Goal: Book appointment/travel/reservation

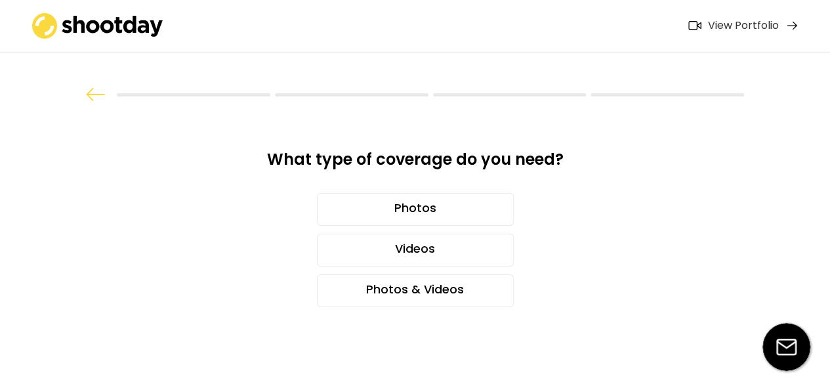
scroll to position [8, 0]
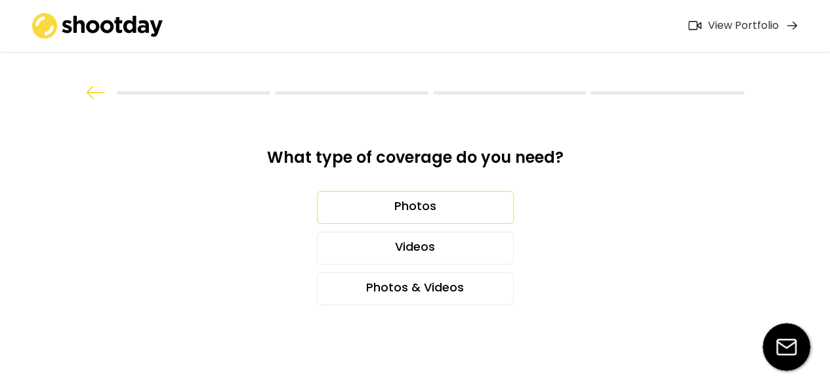
click at [425, 212] on div "Photos" at bounding box center [415, 207] width 197 height 33
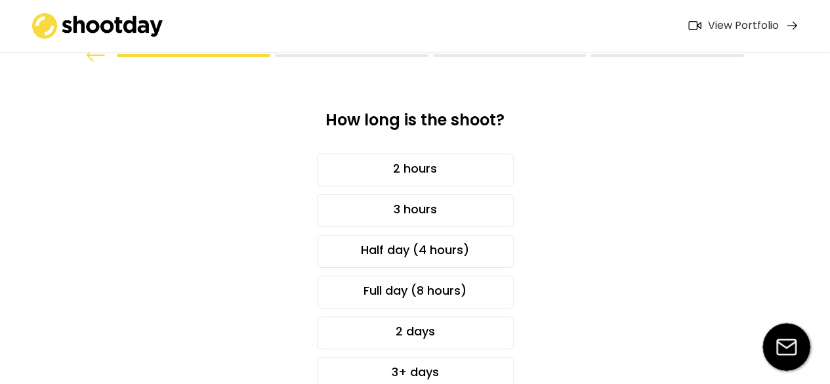
scroll to position [66, 0]
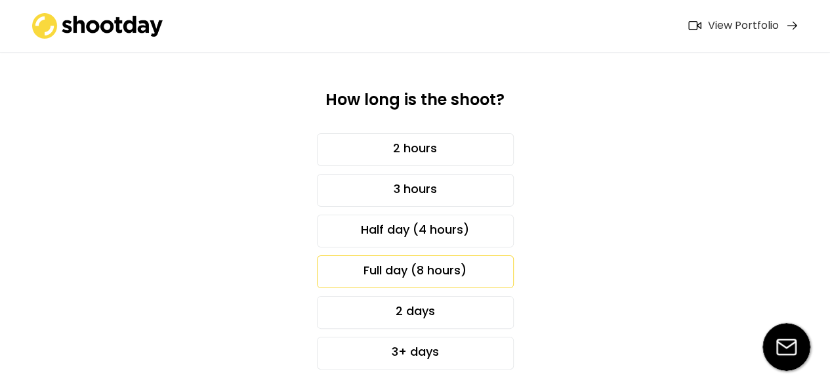
click at [467, 264] on div "Full day (8 hours)" at bounding box center [415, 271] width 197 height 33
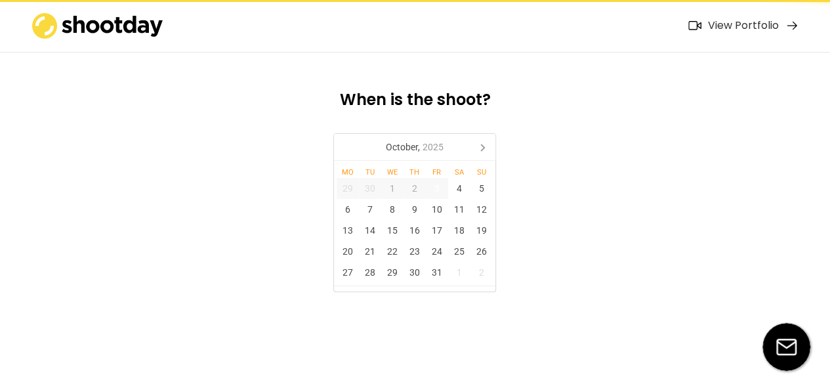
scroll to position [0, 0]
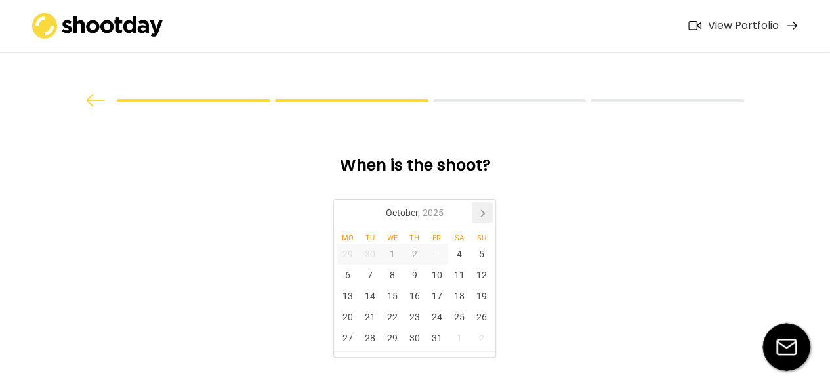
click at [483, 205] on icon at bounding box center [482, 212] width 21 height 21
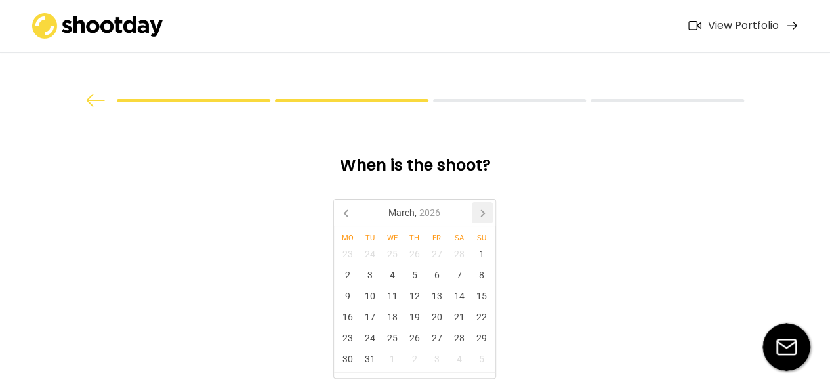
click at [483, 205] on icon at bounding box center [482, 212] width 21 height 21
click at [374, 295] on div "14" at bounding box center [370, 295] width 22 height 21
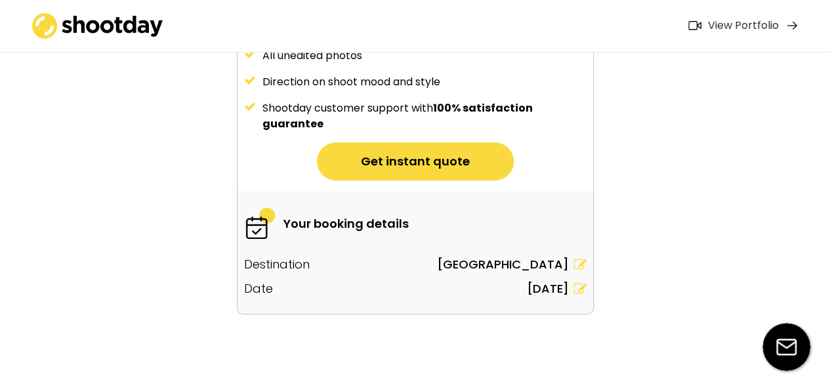
scroll to position [262, 0]
click at [441, 162] on button "Get instant quote" at bounding box center [415, 161] width 197 height 38
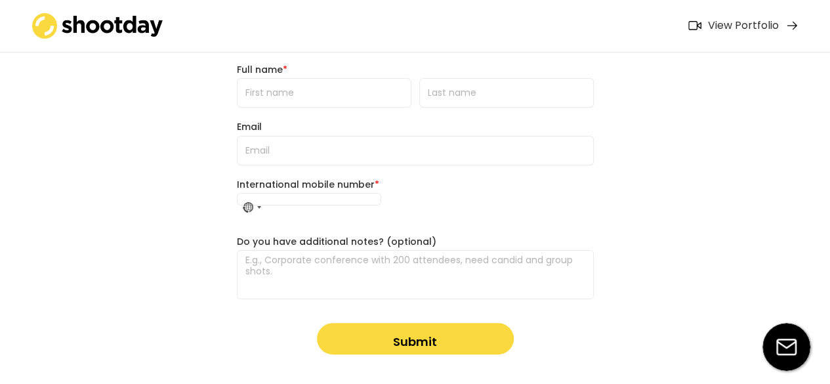
scroll to position [52, 0]
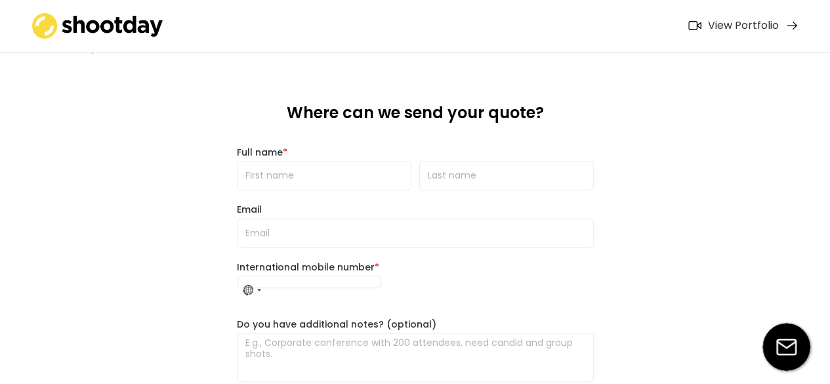
click at [293, 175] on input "input" at bounding box center [324, 176] width 175 height 30
type input "[PERSON_NAME]"
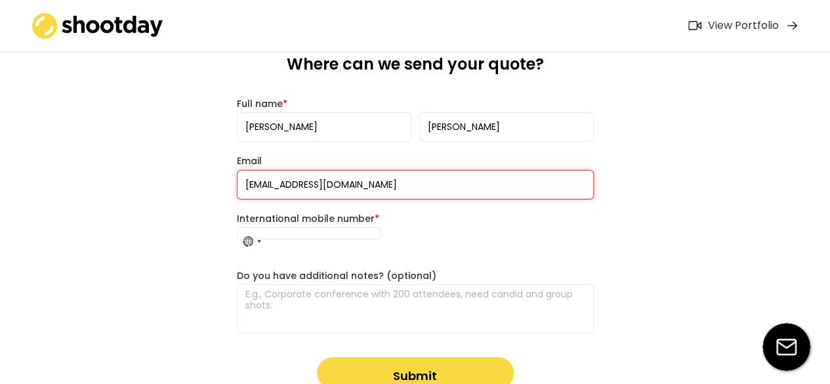
scroll to position [184, 0]
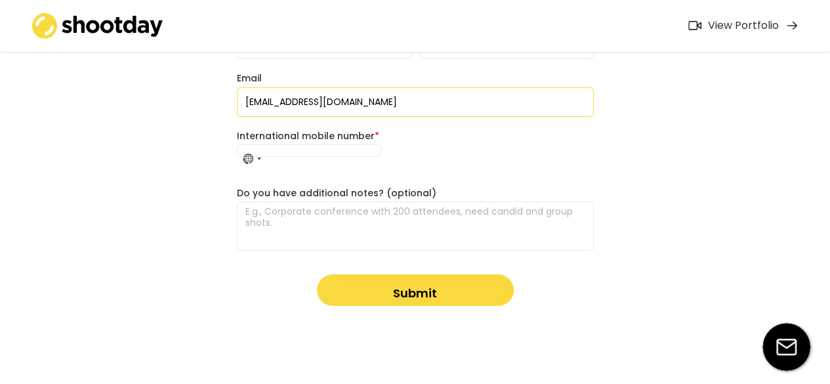
type input "[EMAIL_ADDRESS][DOMAIN_NAME]"
click at [300, 149] on input "tel" at bounding box center [309, 150] width 144 height 12
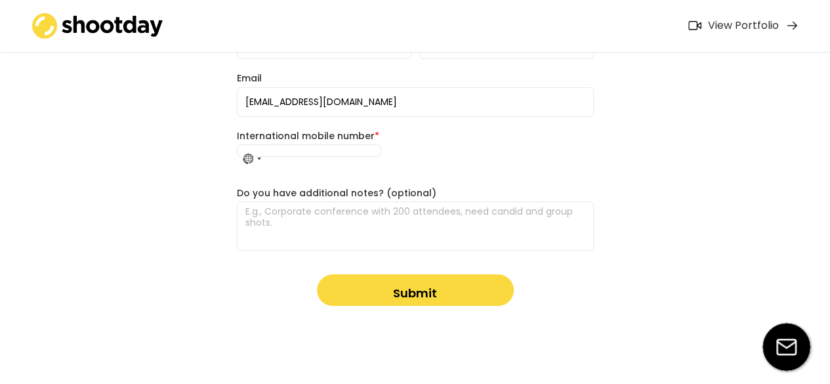
click at [215, 170] on div "What type of coverage do you need? Photos Videos Photos & Videos How long is th…" at bounding box center [415, 100] width 830 height 568
click at [318, 153] on input "tel" at bounding box center [309, 150] width 144 height 12
type input "4438452199"
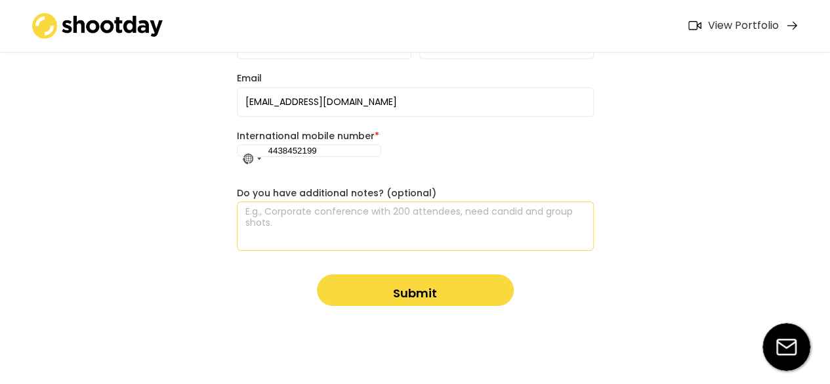
click at [324, 212] on textarea at bounding box center [415, 225] width 357 height 49
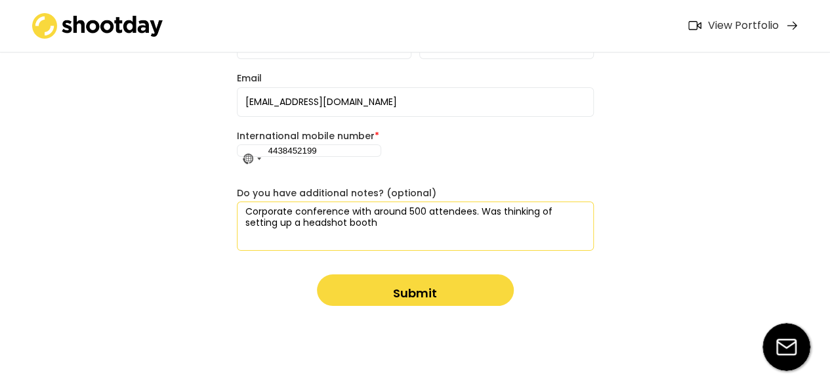
click at [244, 207] on textarea "Corporate conference with around 500 attendees. Was thinking of setting up a he…" at bounding box center [415, 225] width 357 height 49
click at [425, 221] on textarea "Nonprofit corporate conference with around 500 attendees. Was thinking of setti…" at bounding box center [415, 225] width 357 height 49
type textarea "Nonprofit corporate conference with around 500 attendees. Was thinking of setti…"
click at [433, 288] on button "Submit" at bounding box center [415, 289] width 197 height 31
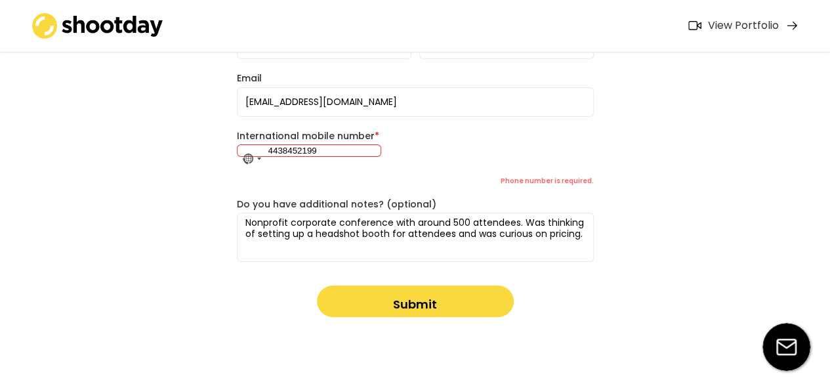
click at [319, 151] on input "4438452199" at bounding box center [309, 150] width 144 height 12
click at [268, 149] on input "4438452199" at bounding box center [309, 150] width 144 height 12
click at [386, 300] on button "Submit" at bounding box center [415, 300] width 197 height 31
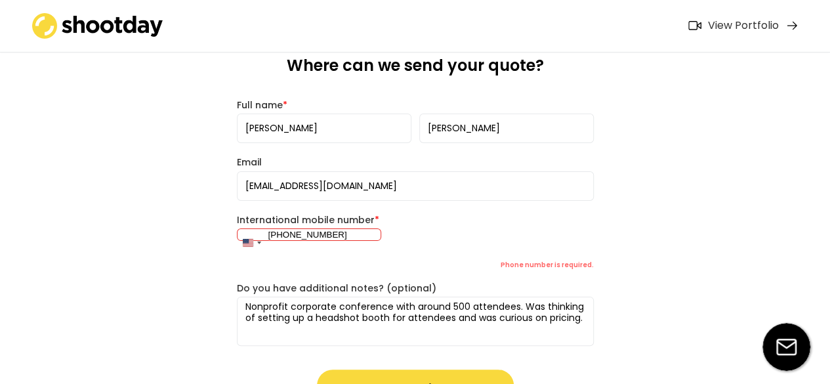
scroll to position [52, 0]
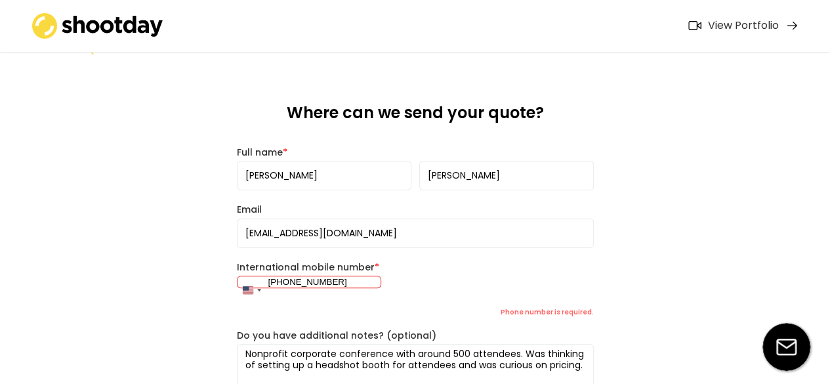
click at [352, 284] on input "[PHONE_NUMBER]" at bounding box center [309, 282] width 144 height 12
type input "[PHONE_NUMBER]"
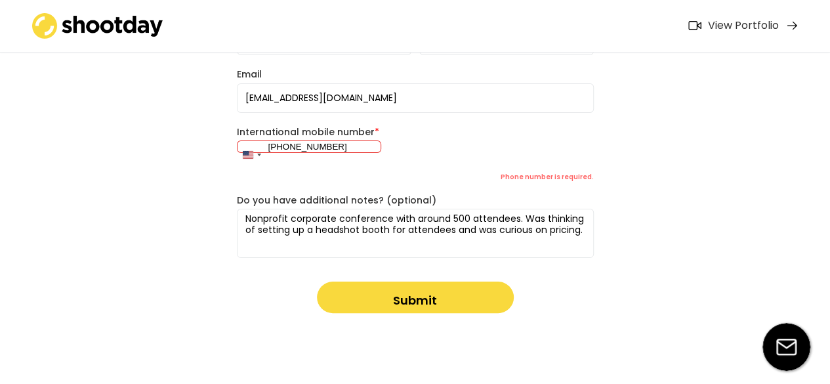
scroll to position [195, 0]
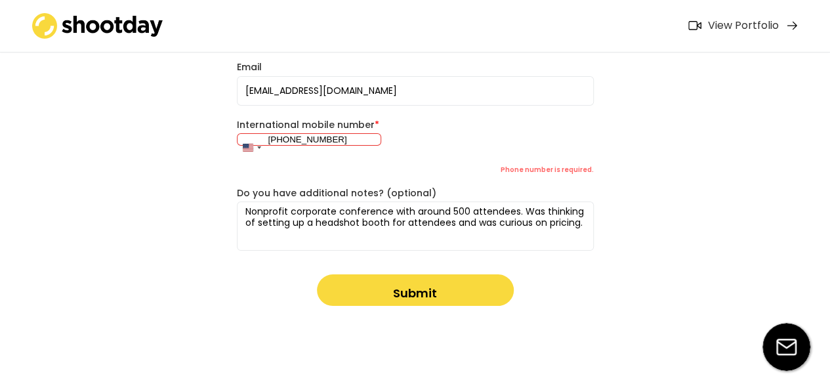
click at [373, 215] on textarea "Nonprofit corporate conference with around 500 attendees. Was thinking of setti…" at bounding box center [415, 225] width 357 height 49
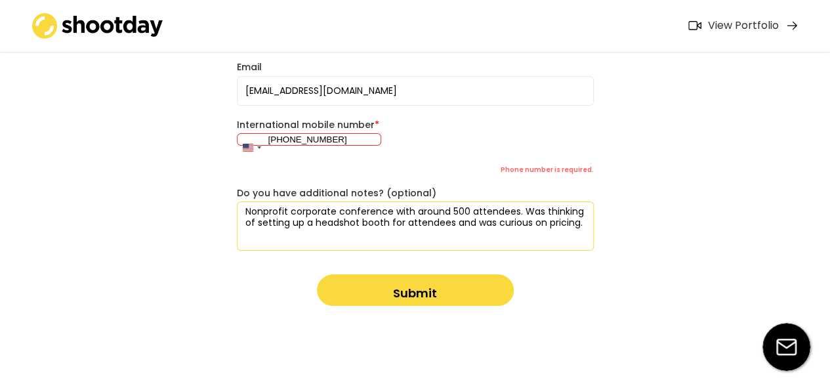
click at [370, 283] on button "Submit" at bounding box center [415, 289] width 197 height 31
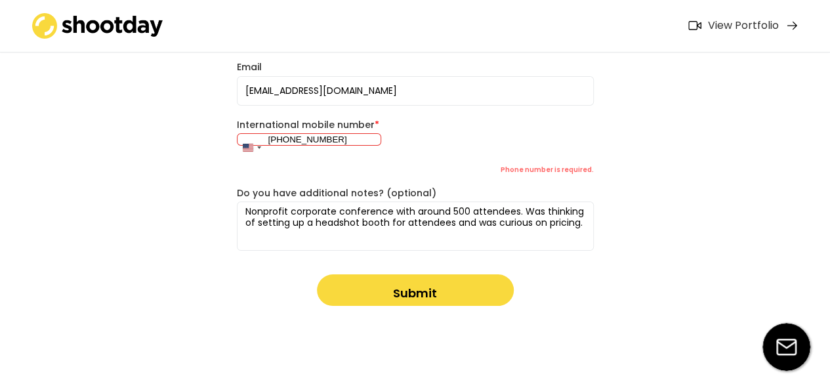
click at [370, 283] on button "Submit" at bounding box center [415, 289] width 197 height 31
click at [253, 148] on div "[GEOGRAPHIC_DATA] +1" at bounding box center [251, 148] width 28 height 28
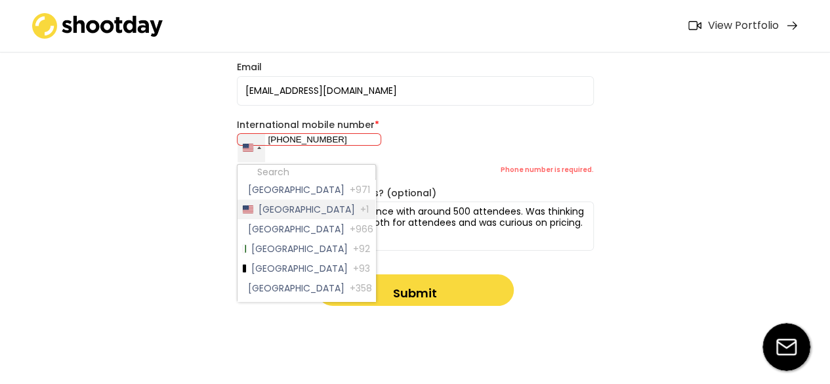
click at [296, 214] on span "[GEOGRAPHIC_DATA]" at bounding box center [306, 209] width 96 height 9
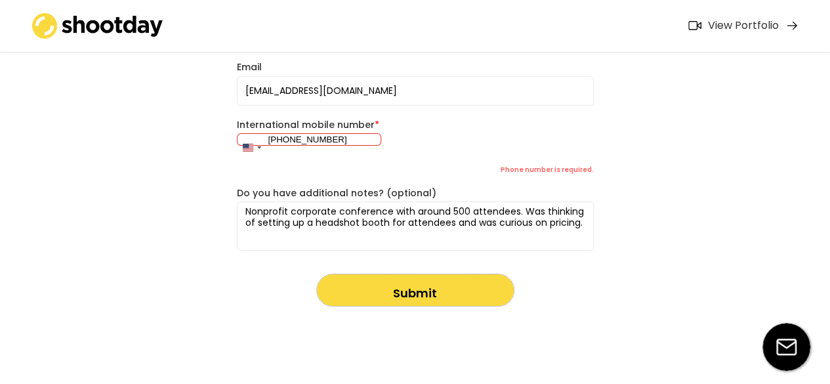
click at [381, 293] on button "Submit" at bounding box center [415, 289] width 197 height 31
click at [472, 184] on div "Where can we send your quote? Full name * Email [PERSON_NAME][EMAIL_ADDRESS][DO…" at bounding box center [415, 133] width 378 height 438
click at [375, 125] on font "*" at bounding box center [377, 124] width 5 height 13
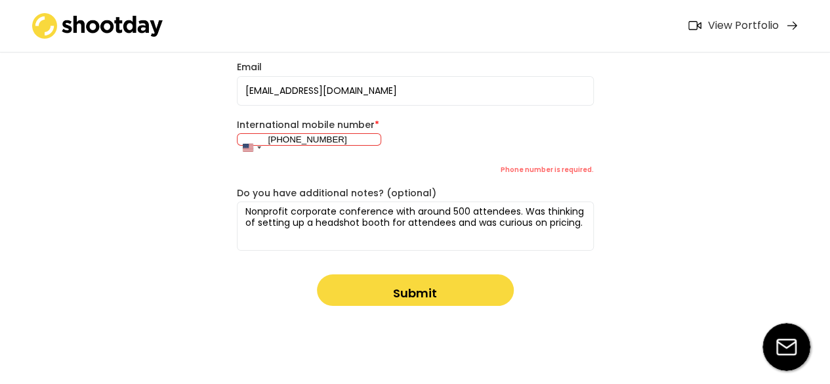
click at [483, 158] on div "[GEOGRAPHIC_DATA] +1 244 results found [GEOGRAPHIC_DATA] +971 [GEOGRAPHIC_DATA]…" at bounding box center [415, 148] width 357 height 30
click at [411, 218] on textarea "Nonprofit corporate conference with around 500 attendees. Was thinking of setti…" at bounding box center [415, 225] width 357 height 49
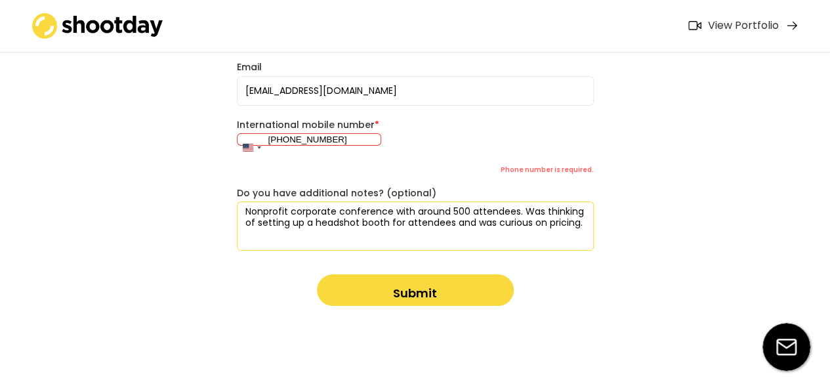
click at [411, 218] on textarea "Nonprofit corporate conference with around 500 attendees. Was thinking of setti…" at bounding box center [415, 225] width 357 height 49
click at [424, 292] on button "Submit" at bounding box center [415, 289] width 197 height 31
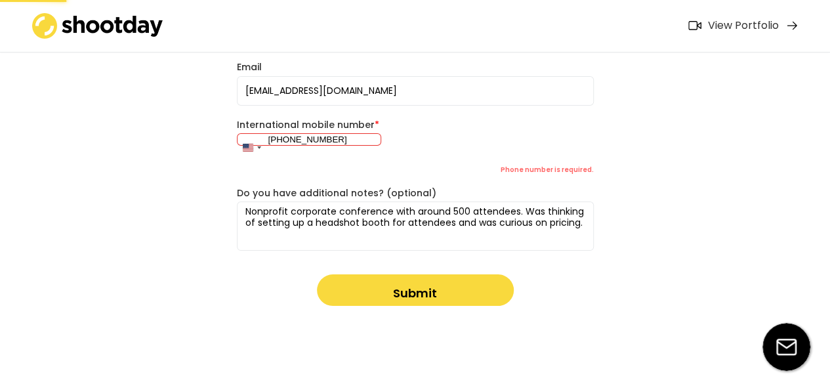
drag, startPoint x: 554, startPoint y: 274, endPoint x: 218, endPoint y: 141, distance: 361.1
click at [534, 264] on div "Where can we send your quote? Full name * Email [PERSON_NAME][EMAIL_ADDRESS][DO…" at bounding box center [415, 133] width 378 height 438
